Goal: Task Accomplishment & Management: Manage account settings

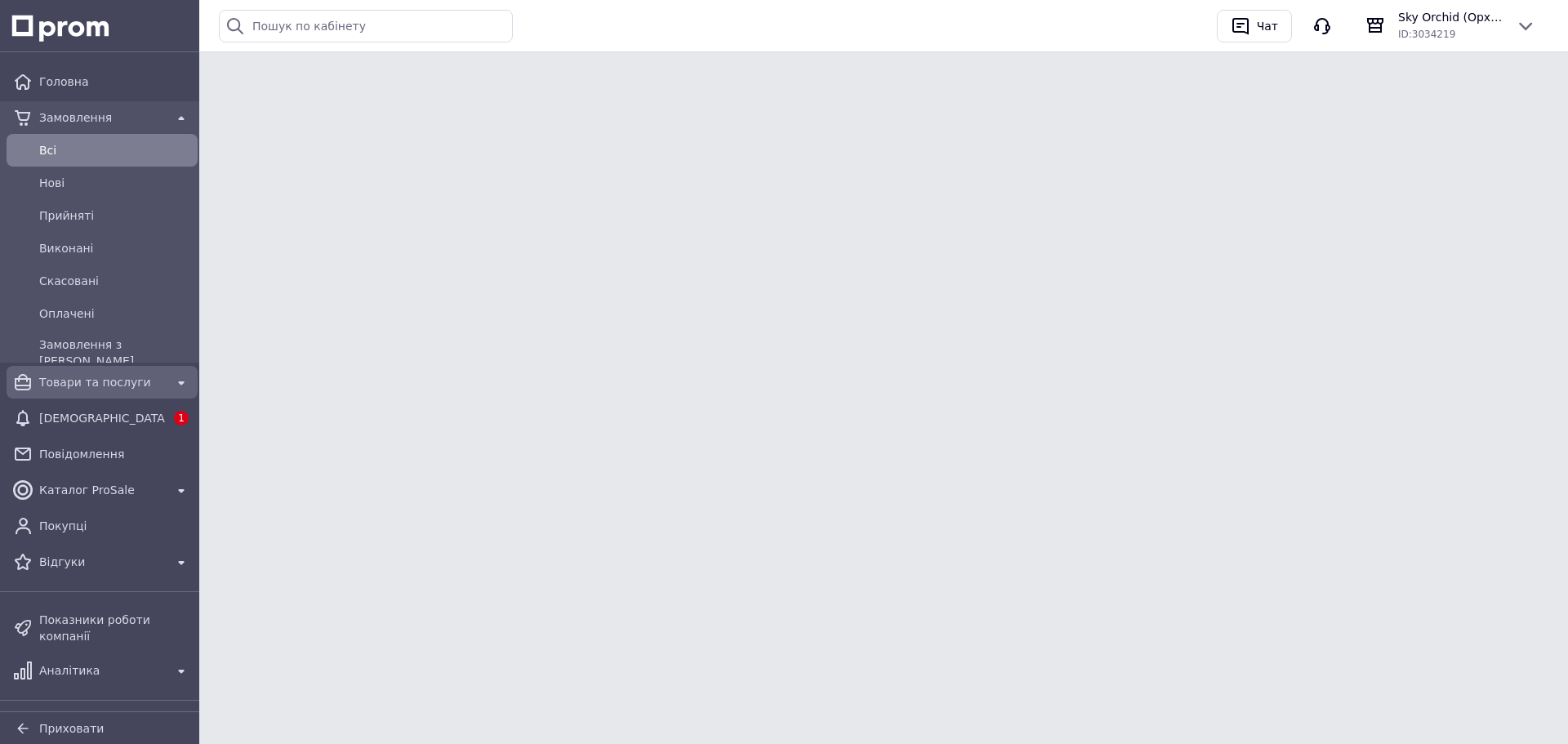
click at [113, 397] on link "Товари та послуги" at bounding box center [102, 382] width 204 height 33
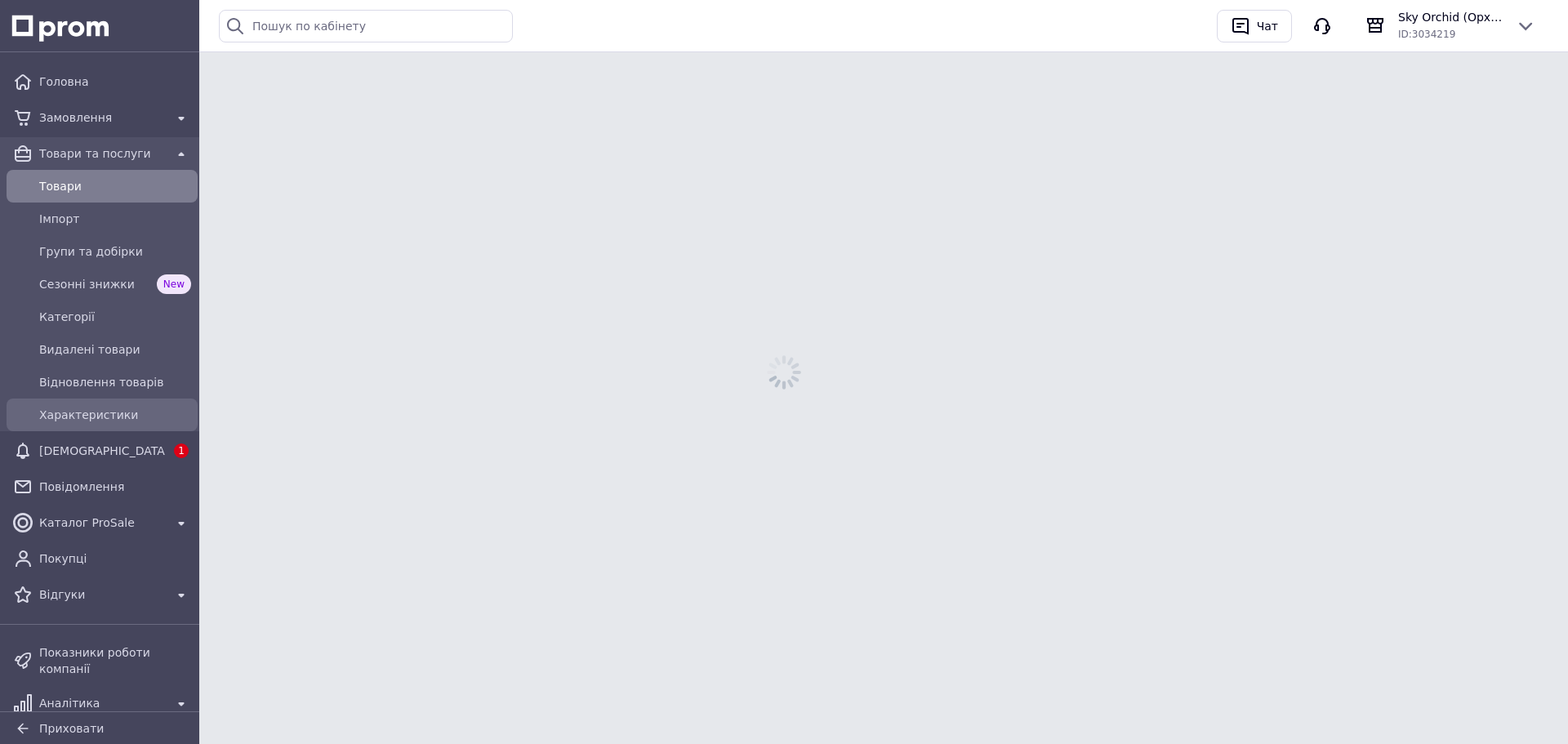
click at [107, 419] on div "Характеристики" at bounding box center [102, 414] width 184 height 26
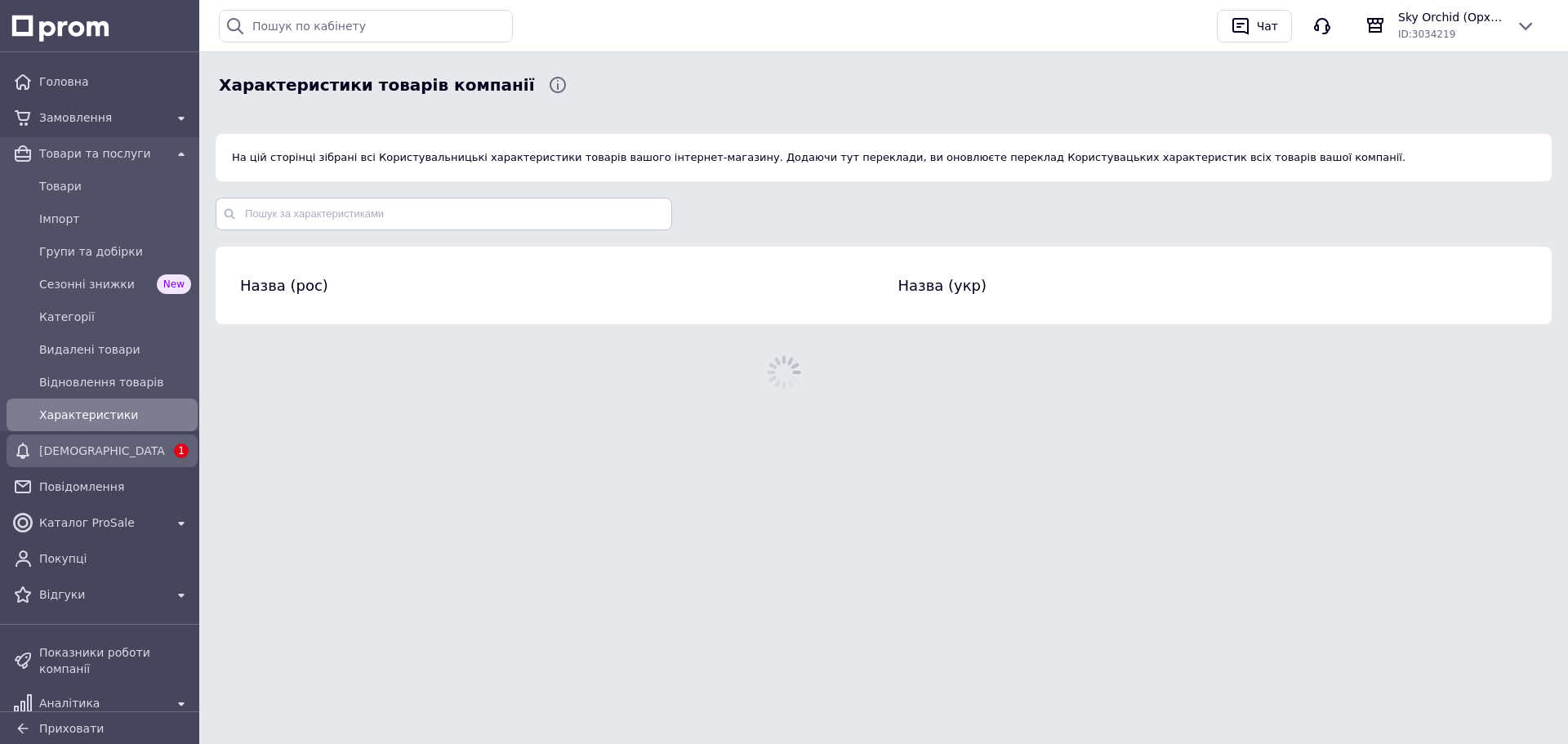
click at [124, 467] on div "Головна Замовлення Товари та послуги Товари Імпорт Групи та добірки Сезонні зни…" at bounding box center [102, 338] width 204 height 552
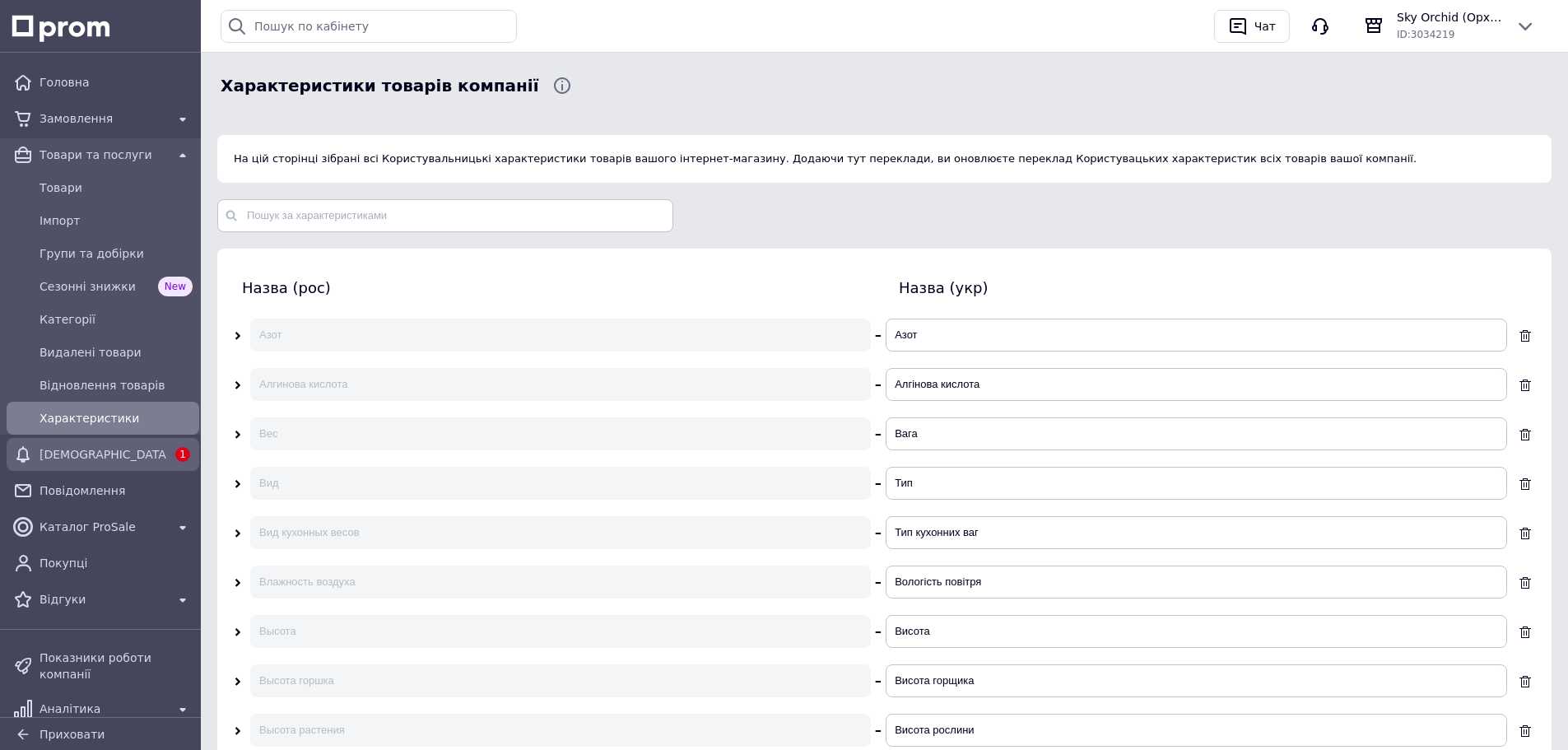
click at [125, 464] on div "[DEMOGRAPHIC_DATA]" at bounding box center [102, 454] width 133 height 23
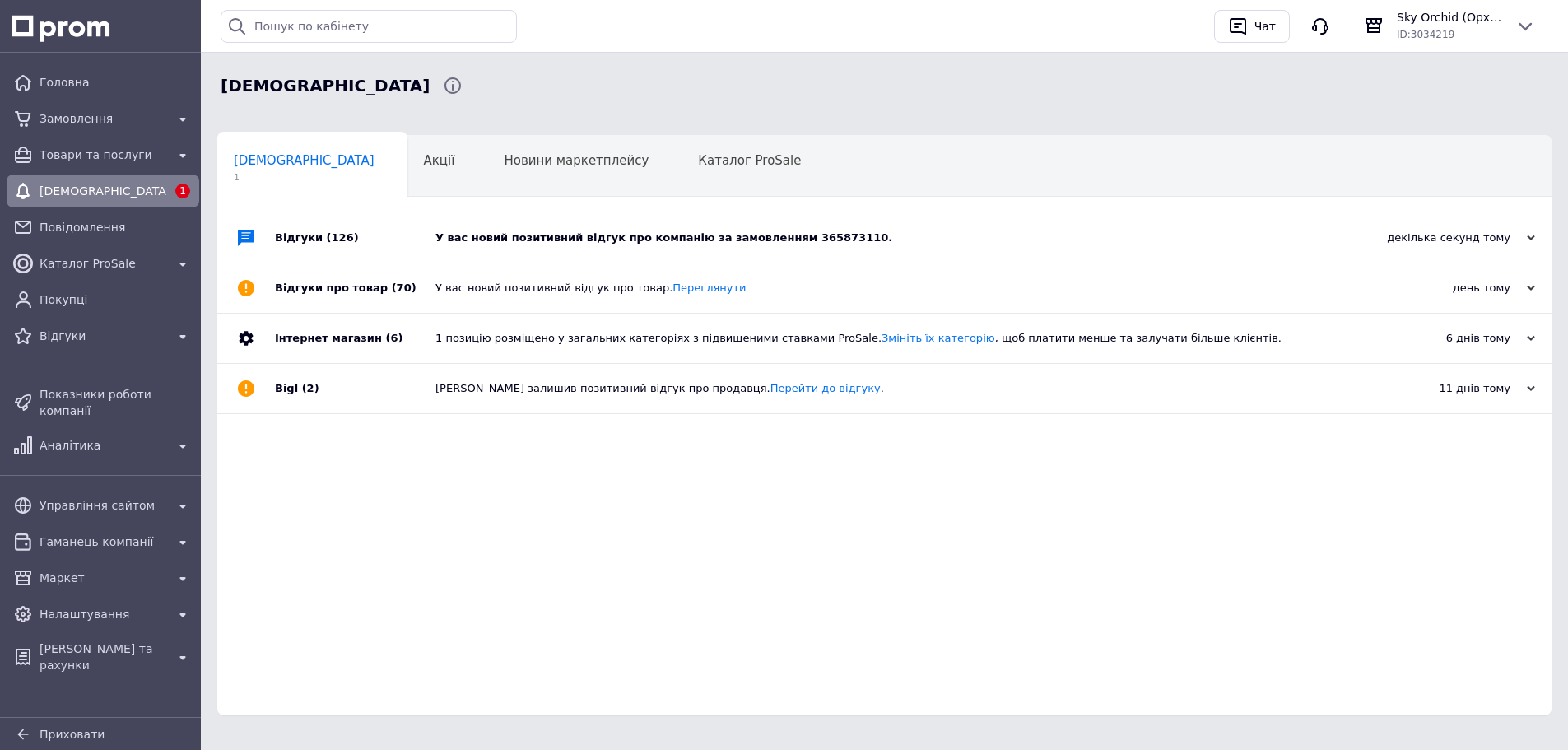
click at [570, 235] on div "У вас новий позитивний відгук про компанію за замовленням 365873110." at bounding box center [902, 237] width 935 height 14
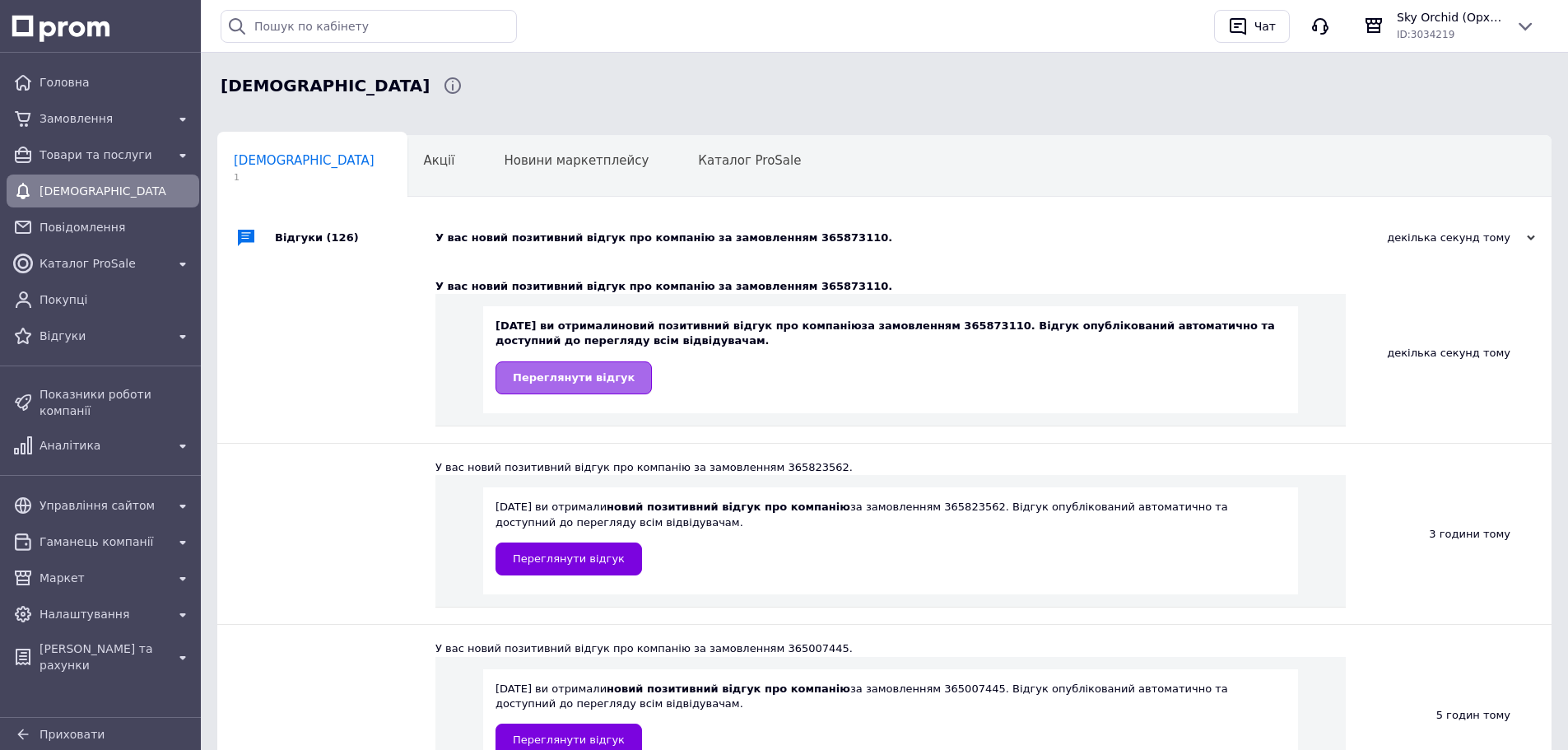
click at [557, 387] on link "Переглянути відгук" at bounding box center [574, 378] width 157 height 33
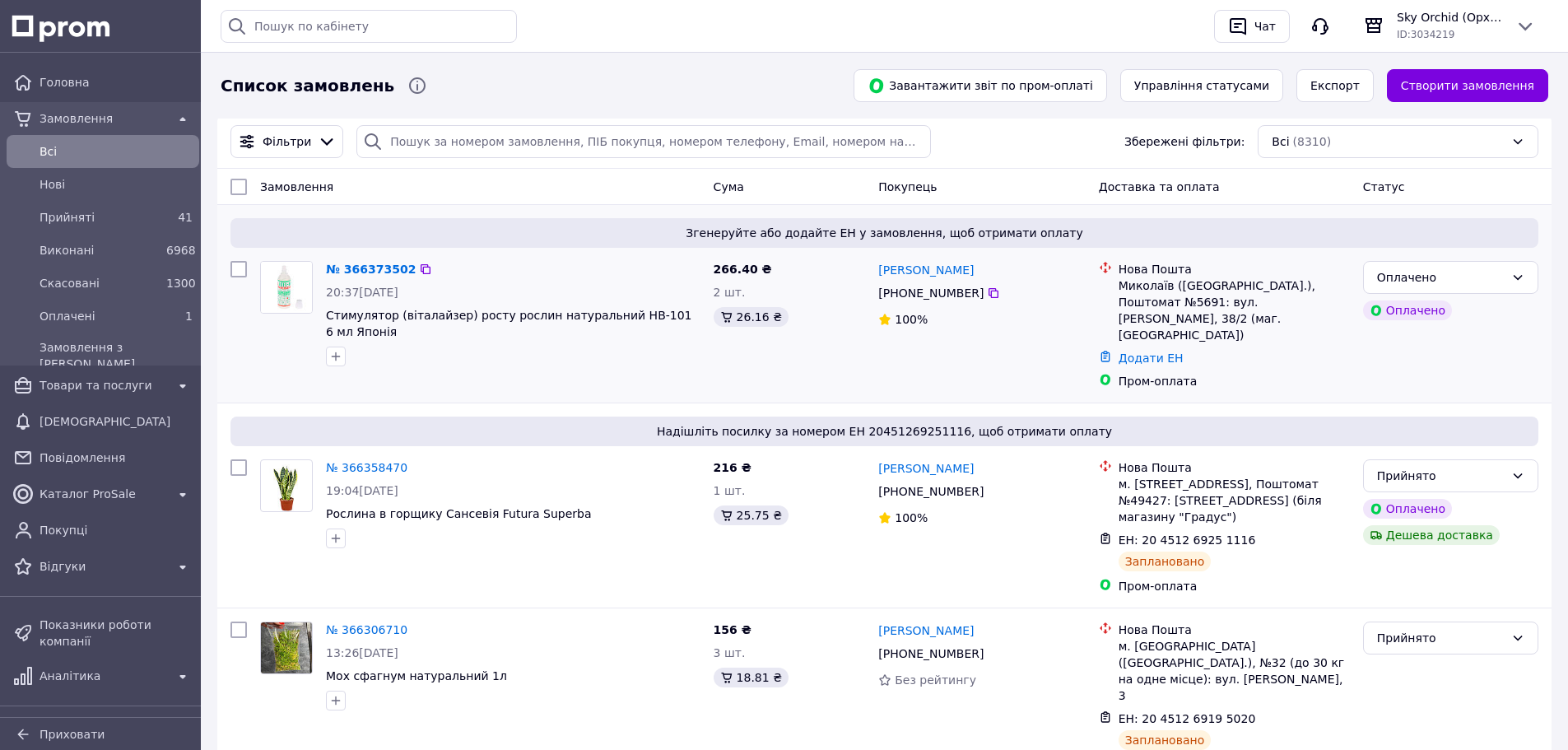
drag, startPoint x: 133, startPoint y: 323, endPoint x: 514, endPoint y: 335, distance: 381.2
click at [133, 323] on span "Оплачені" at bounding box center [100, 315] width 120 height 16
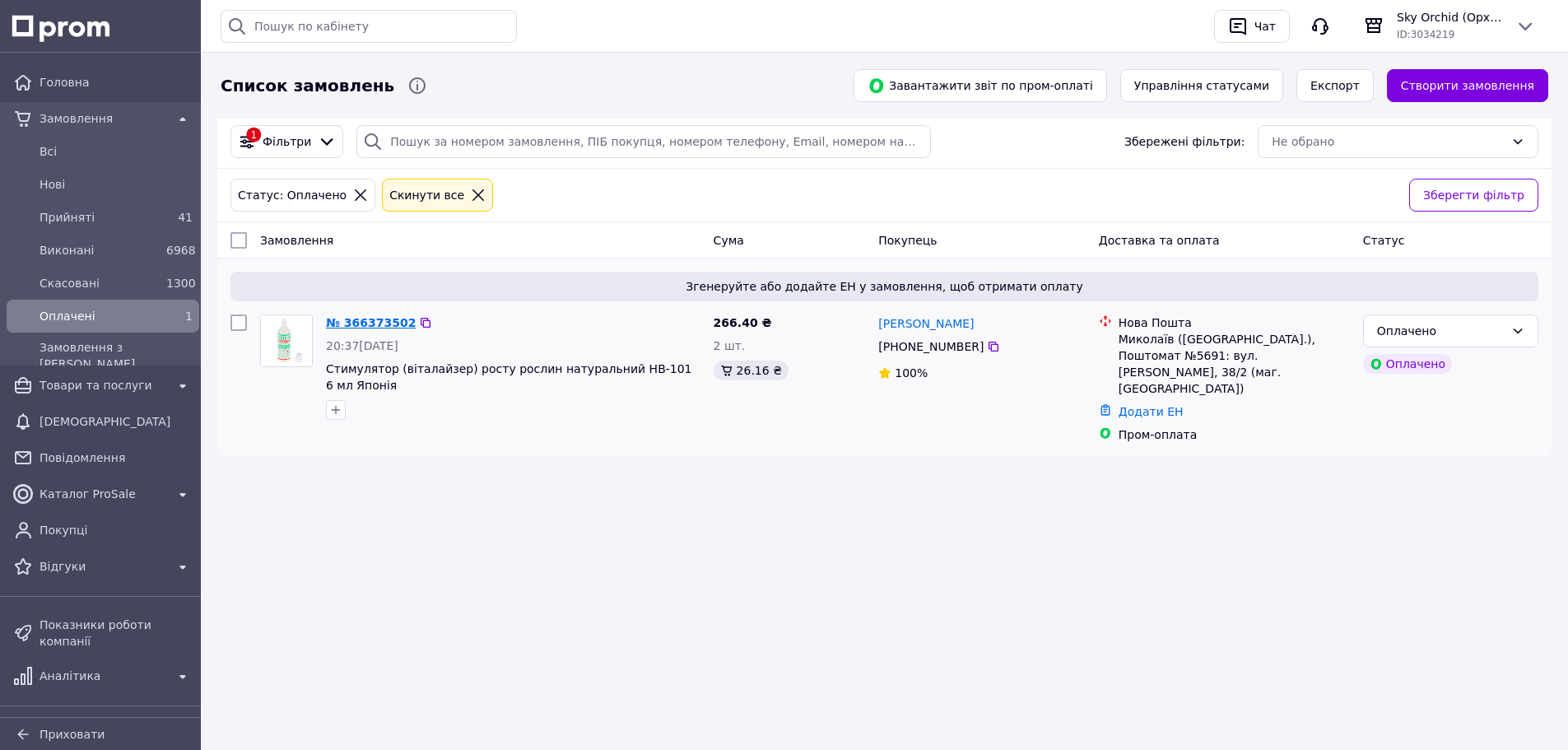
click at [364, 324] on link "№ 366373502" at bounding box center [370, 323] width 90 height 14
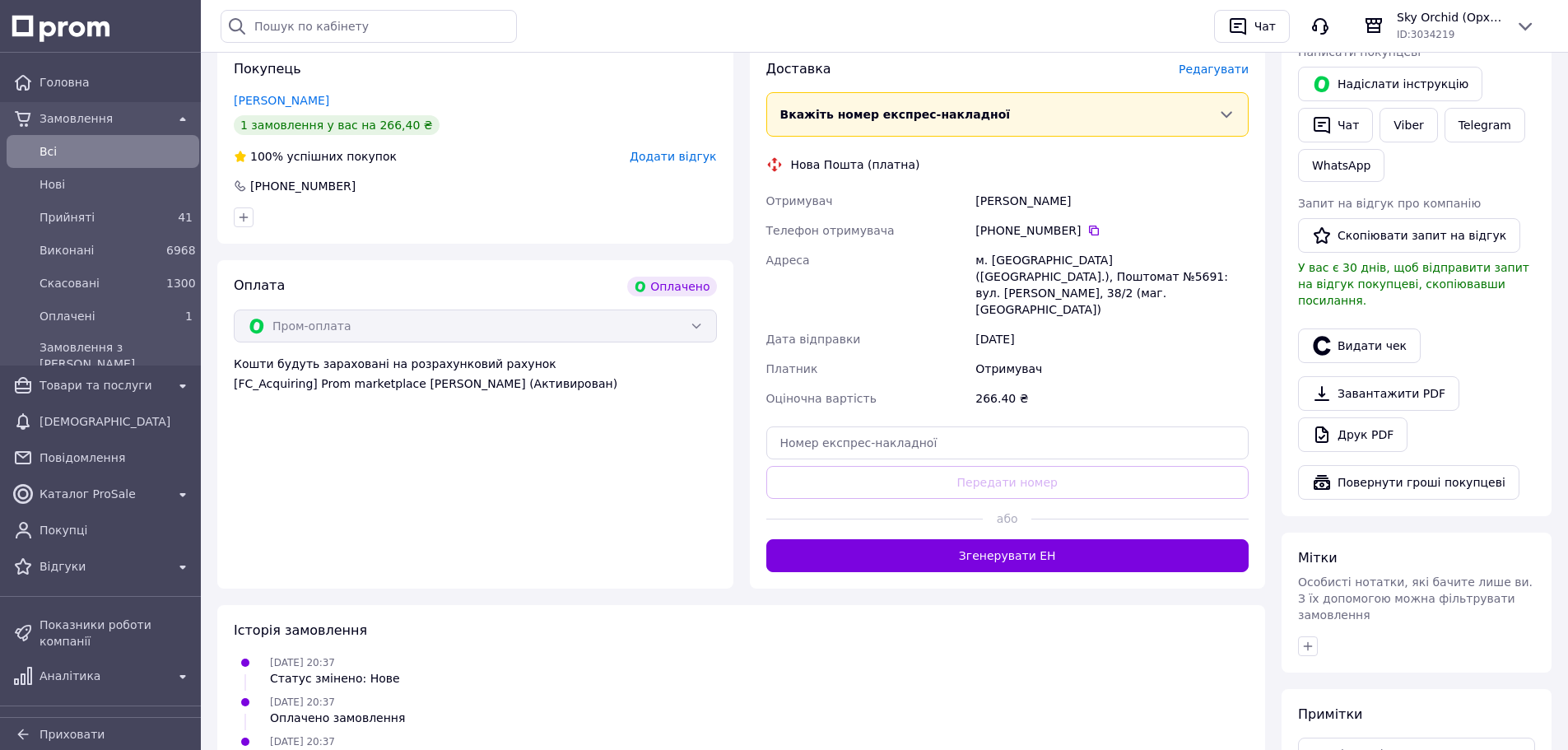
scroll to position [494, 0]
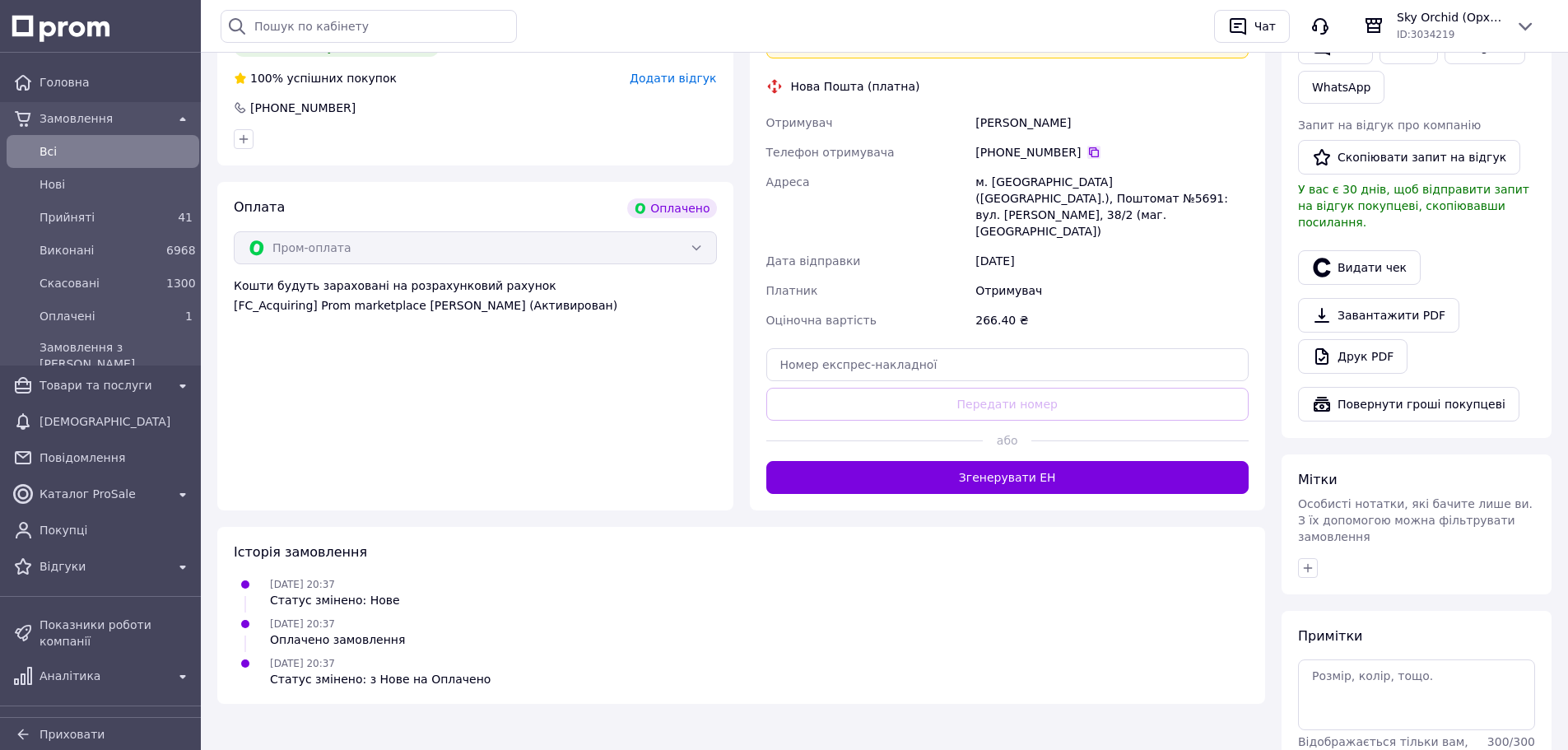
click at [1088, 153] on icon at bounding box center [1094, 153] width 14 height 14
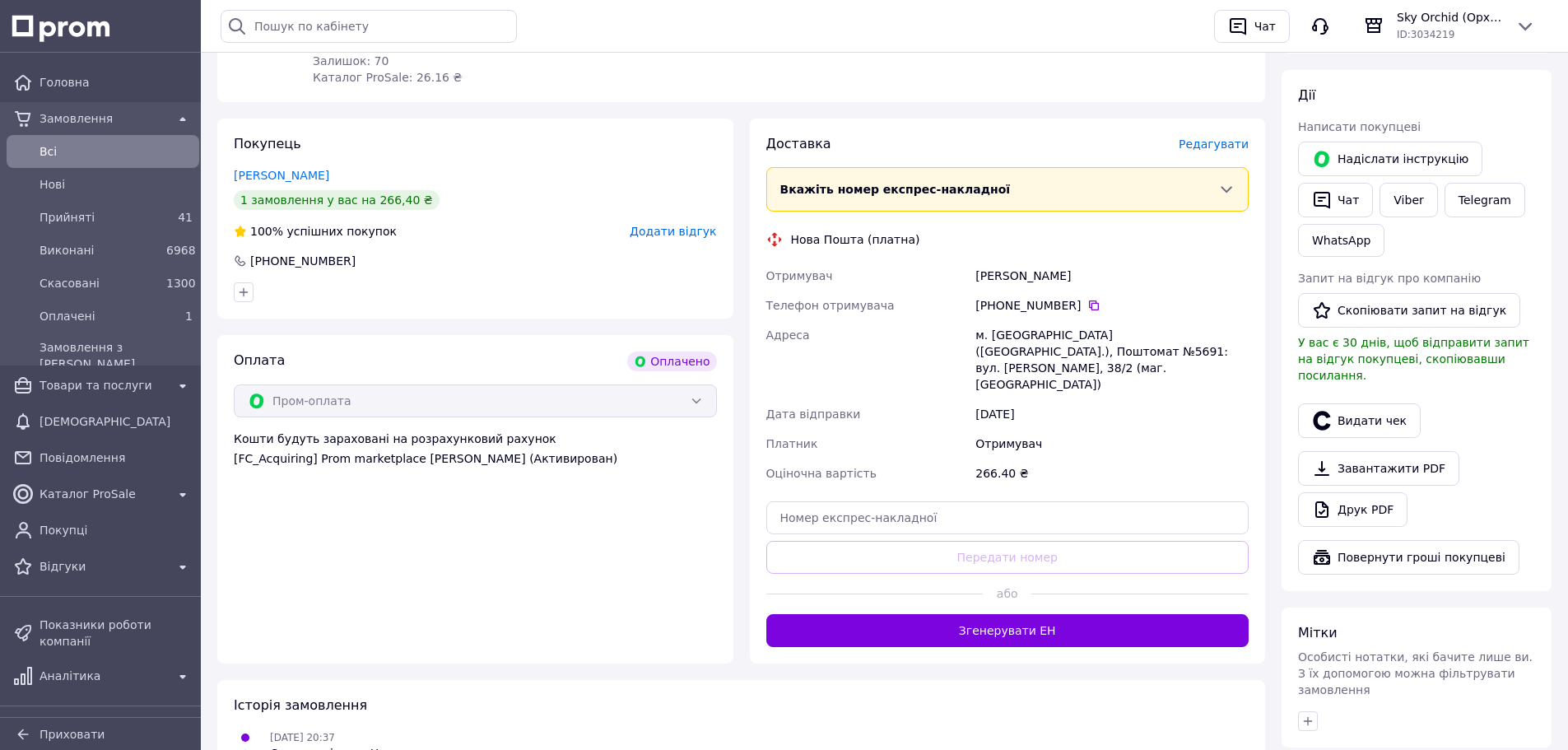
scroll to position [82, 0]
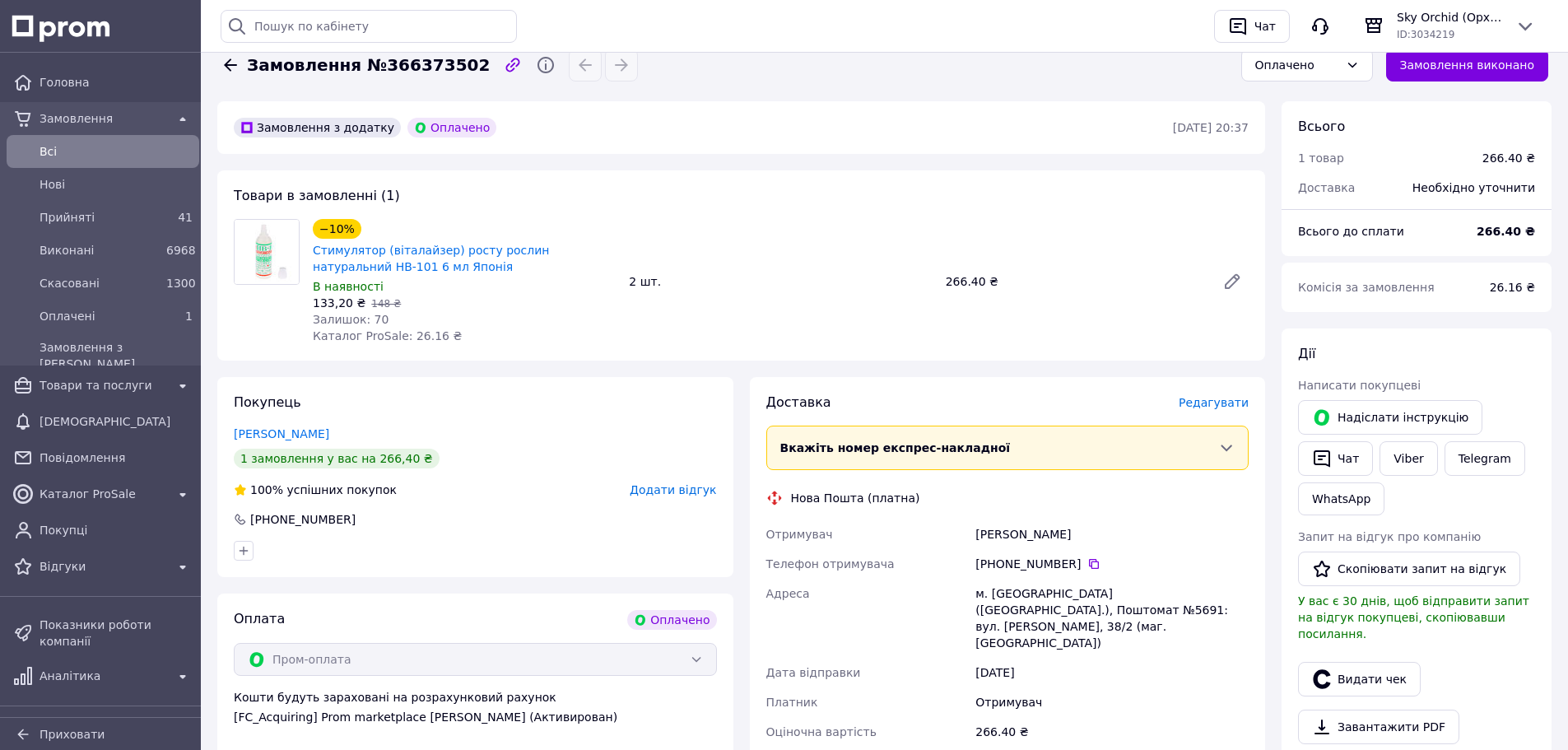
click at [989, 539] on div "[PERSON_NAME]" at bounding box center [1111, 534] width 279 height 30
drag, startPoint x: 989, startPoint y: 539, endPoint x: 983, endPoint y: 506, distance: 33.5
click at [989, 538] on div "[PERSON_NAME]" at bounding box center [1111, 534] width 279 height 30
copy div "Ревун"
click at [1000, 611] on div "м. [GEOGRAPHIC_DATA] ([GEOGRAPHIC_DATA].), Поштомат №5691: вул. [PERSON_NAME], …" at bounding box center [1111, 619] width 279 height 79
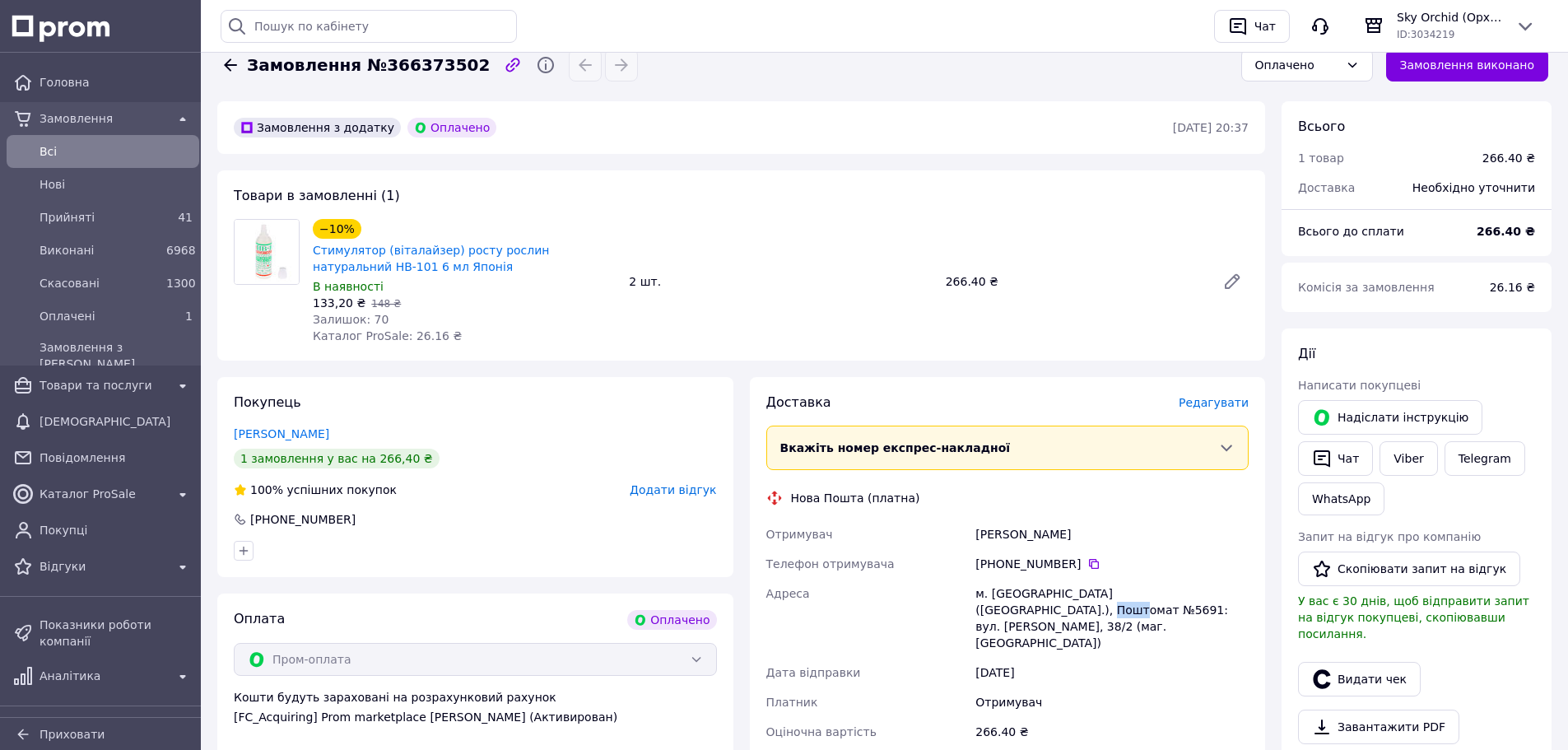
click at [1000, 611] on div "м. [GEOGRAPHIC_DATA] ([GEOGRAPHIC_DATA].), Поштомат №5691: вул. [PERSON_NAME], …" at bounding box center [1111, 619] width 279 height 79
copy div "5691"
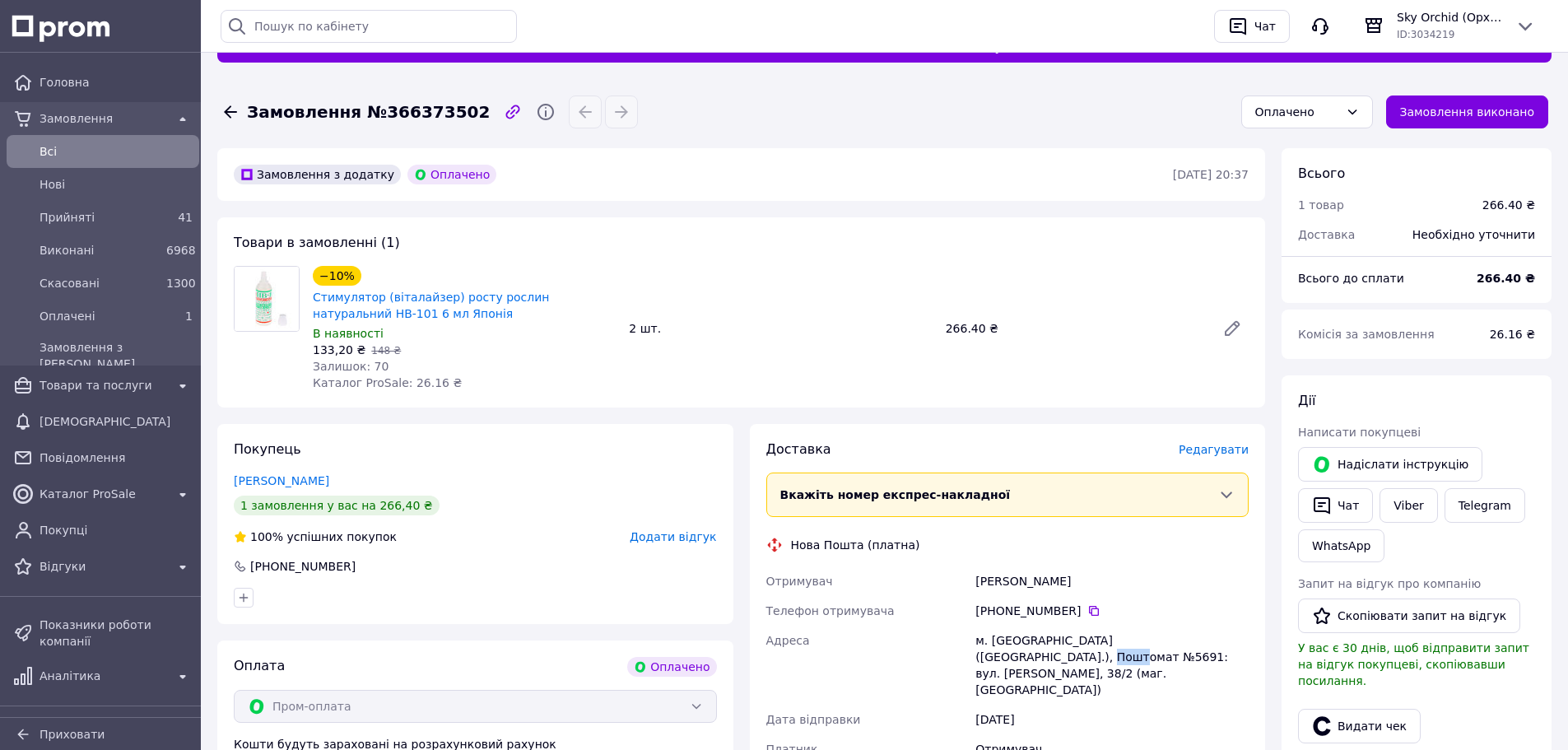
scroll to position [0, 0]
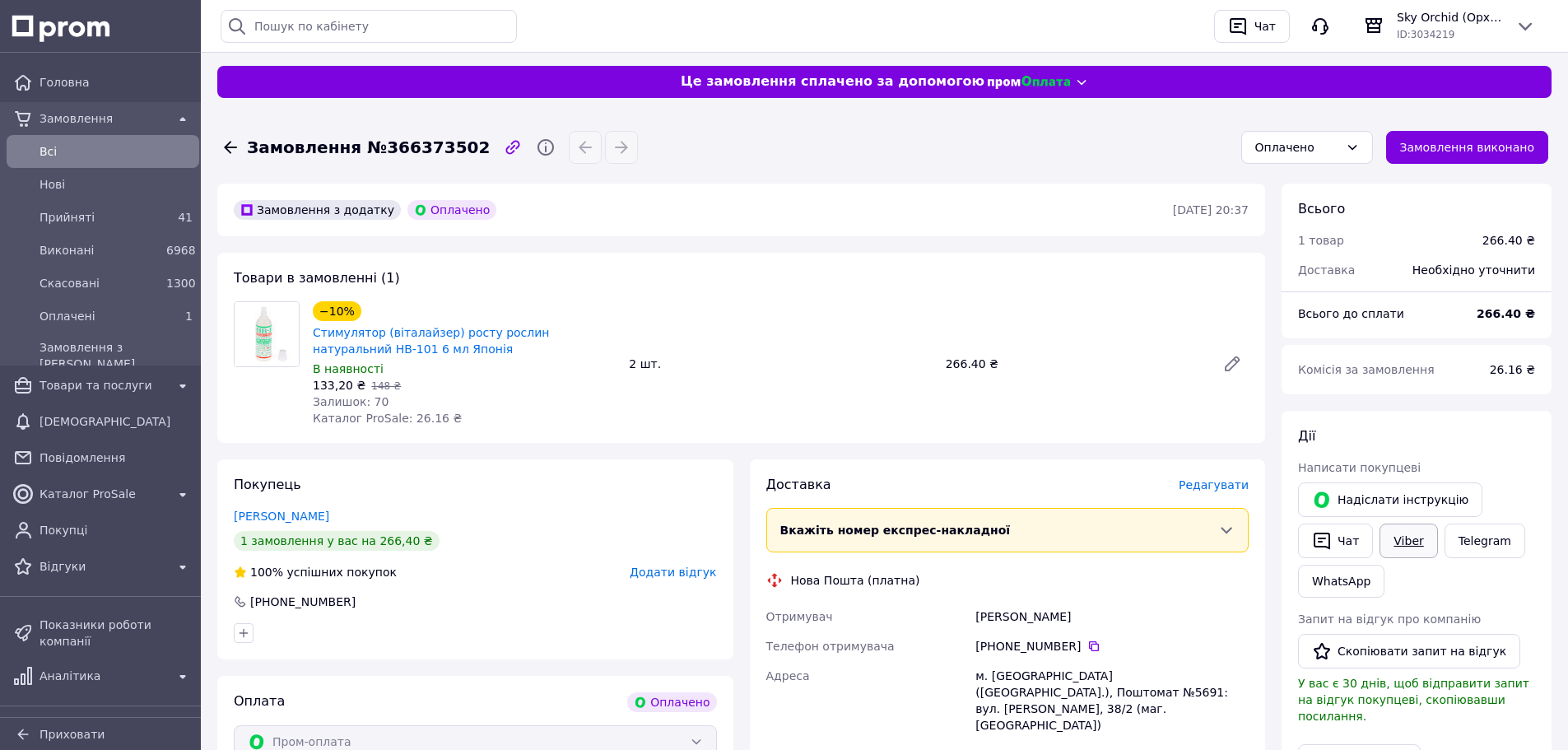
click at [1404, 557] on div "Viber" at bounding box center [1408, 540] width 64 height 42
click at [1407, 545] on link "Viber" at bounding box center [1408, 540] width 58 height 35
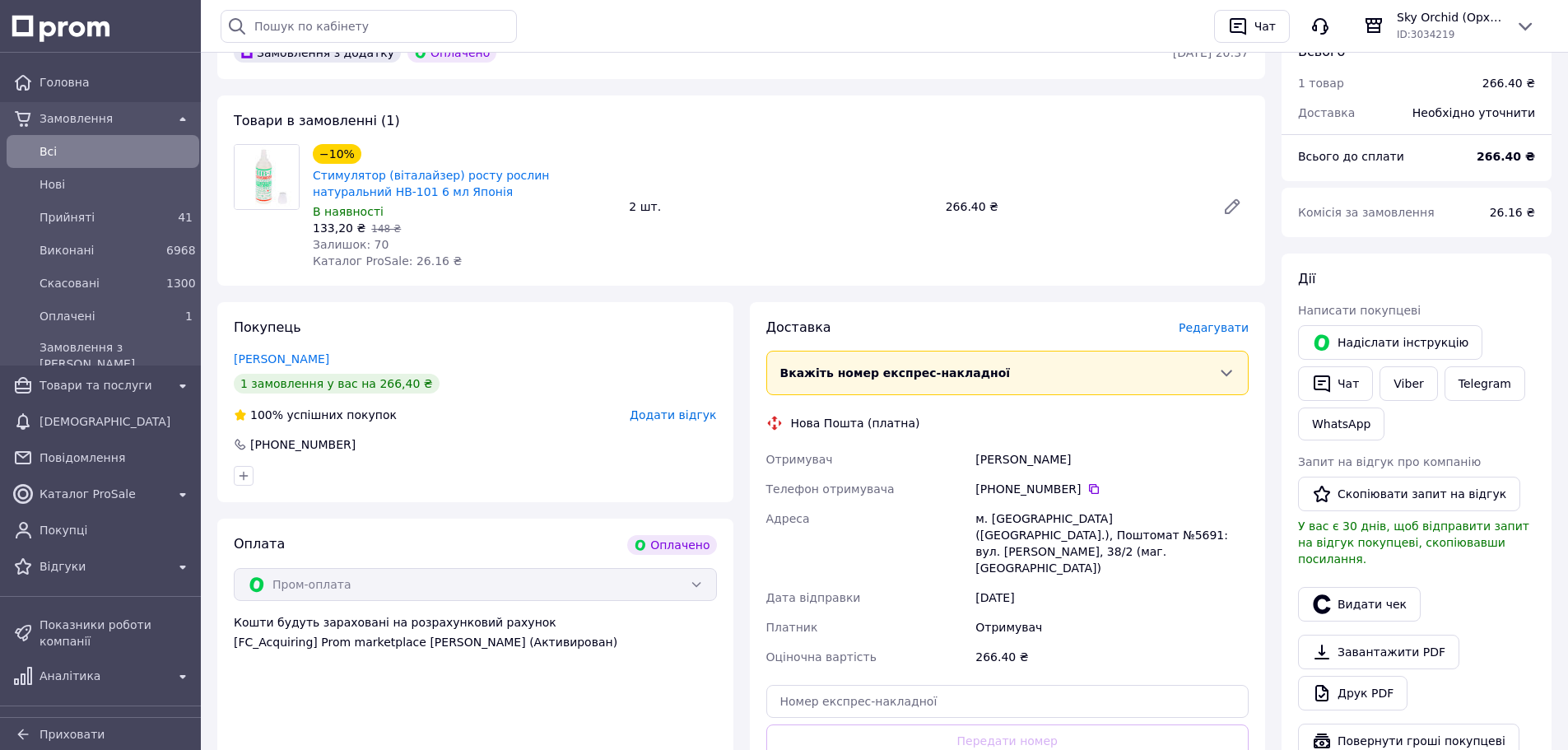
scroll to position [246, 0]
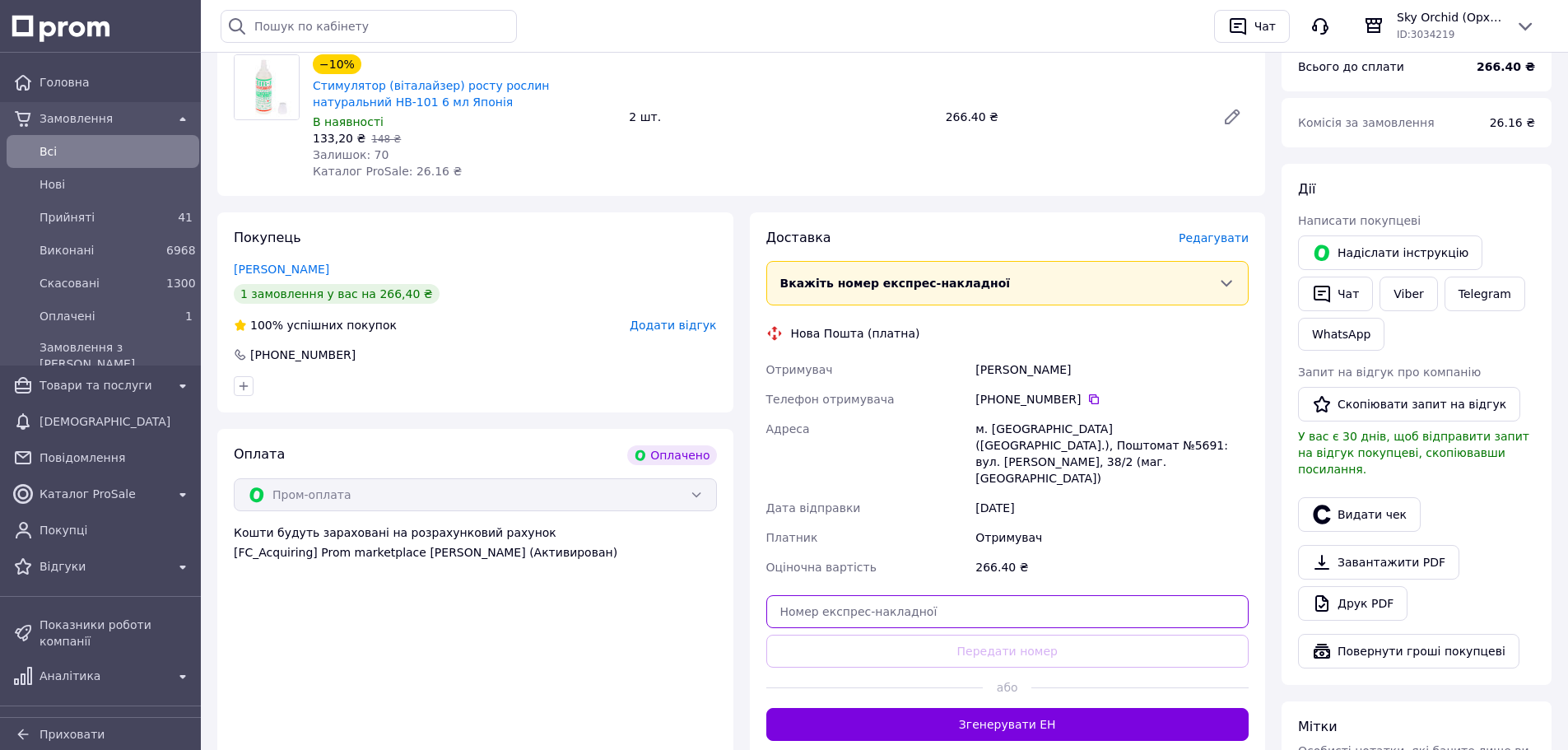
click at [1086, 595] on input "text" at bounding box center [1008, 612] width 483 height 33
paste input "20451269284493"
type input "20451269284493"
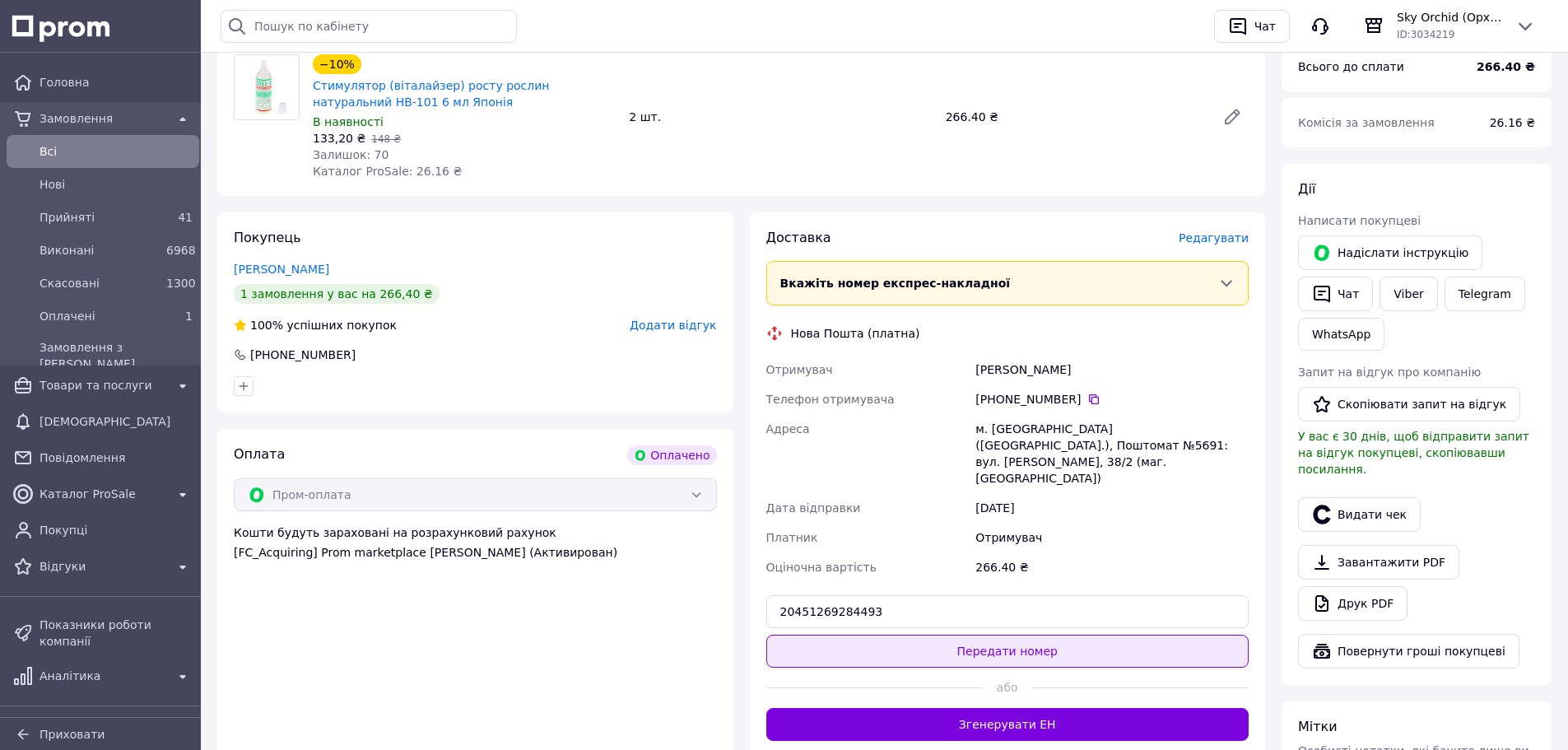
click at [1099, 634] on button "Передати номер" at bounding box center [1008, 650] width 483 height 33
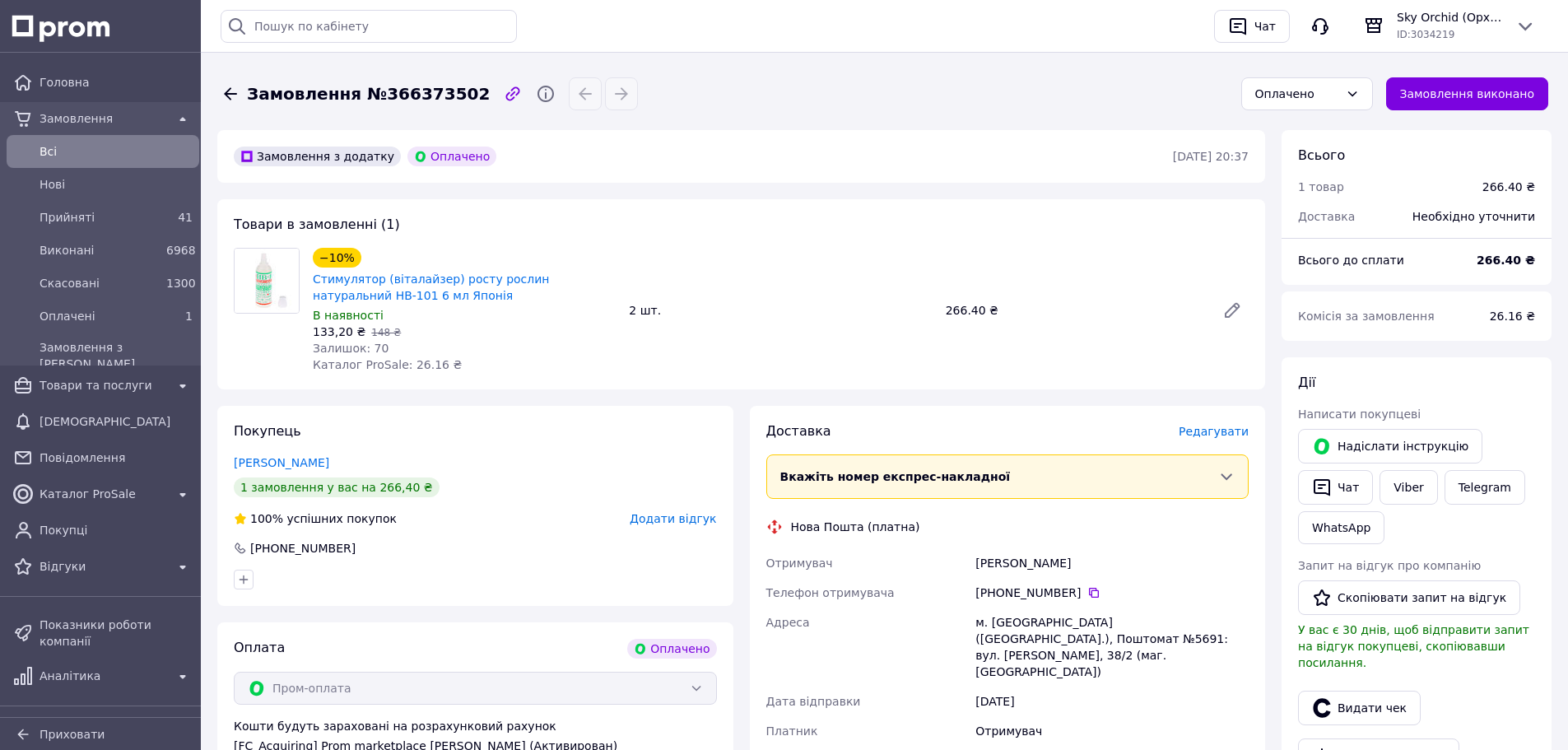
scroll to position [0, 0]
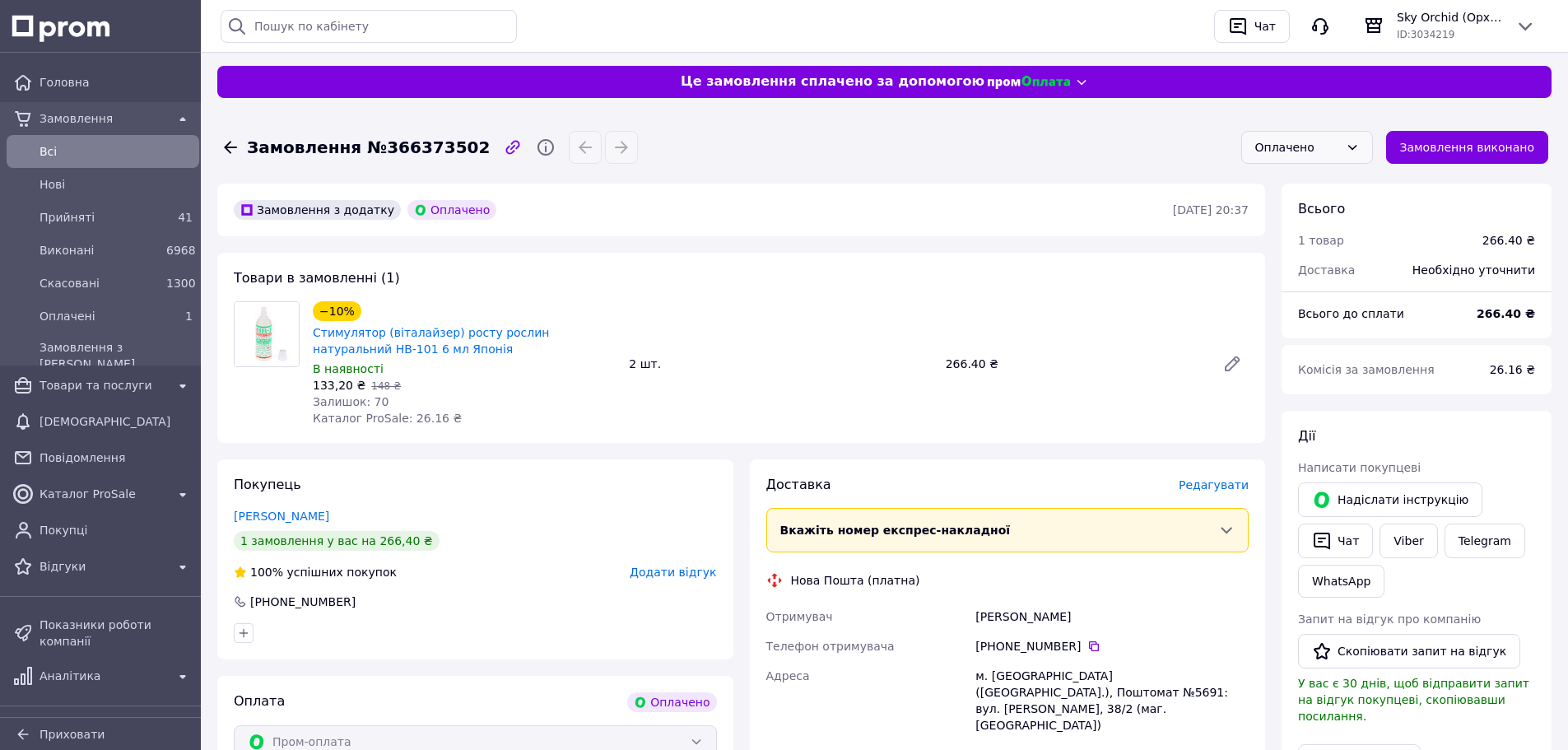
click at [1309, 160] on div "Оплачено" at bounding box center [1307, 147] width 131 height 33
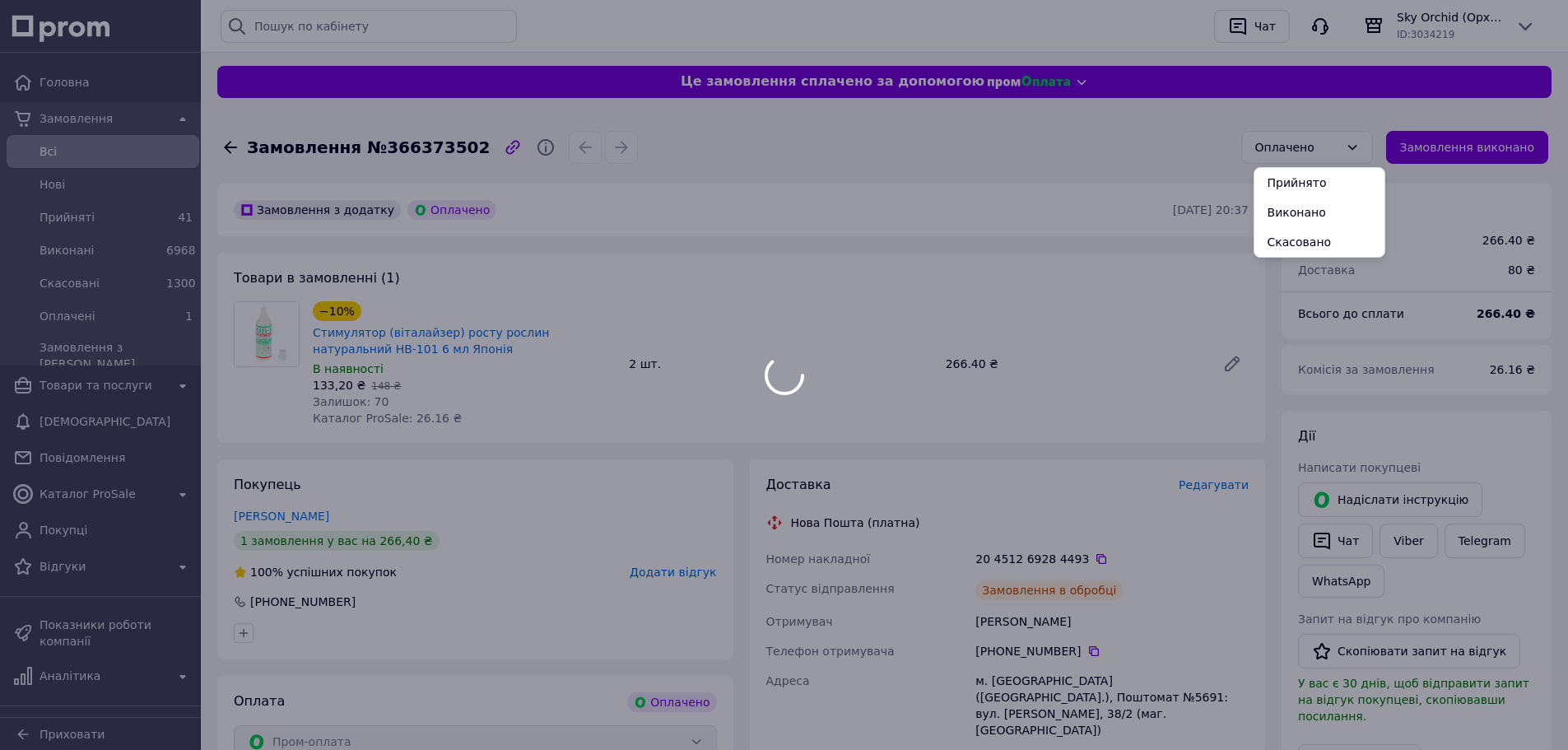
click at [1306, 174] on li "Прийнято" at bounding box center [1319, 183] width 131 height 30
